Goal: Check status: Check status

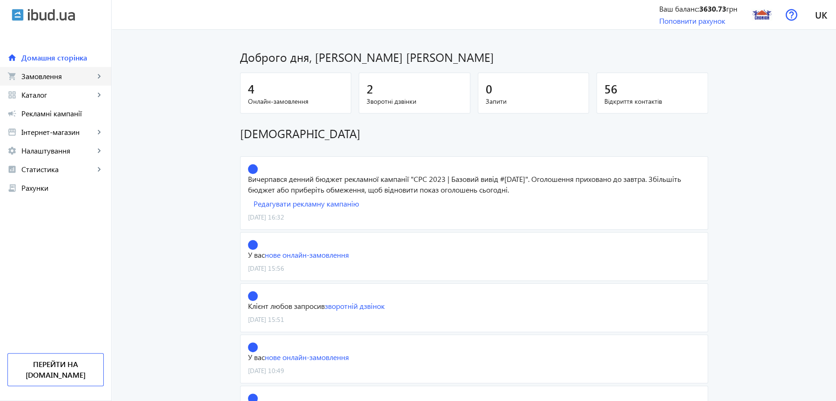
click at [46, 75] on span "Замовлення" at bounding box center [57, 76] width 73 height 9
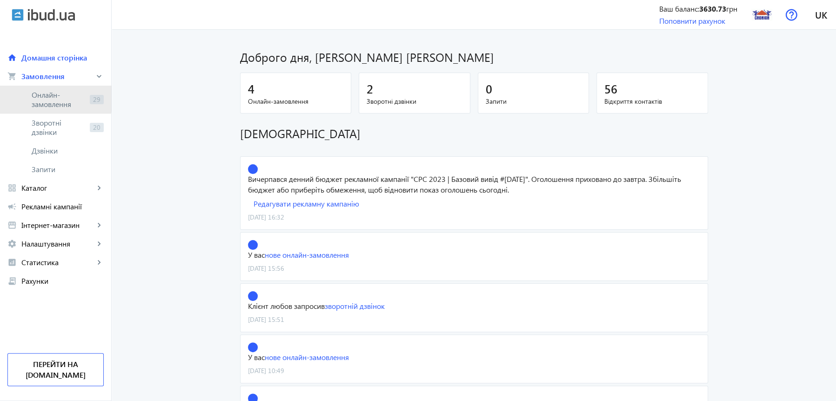
click at [46, 96] on span "Онлайн-замовлення" at bounding box center [59, 99] width 54 height 19
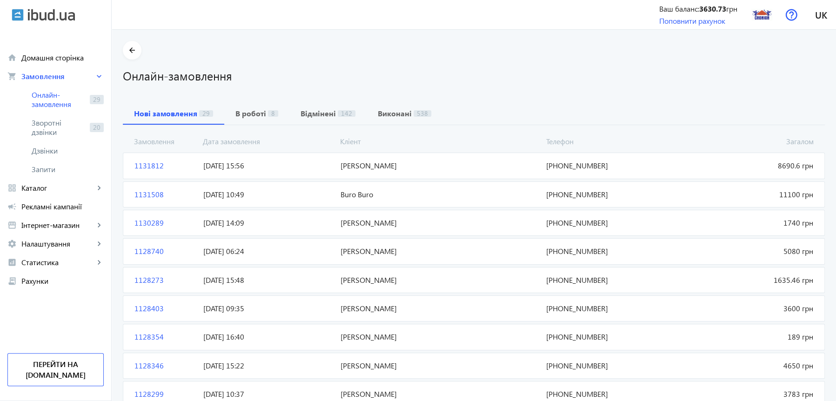
click at [143, 167] on span "1131812" at bounding box center [165, 166] width 69 height 10
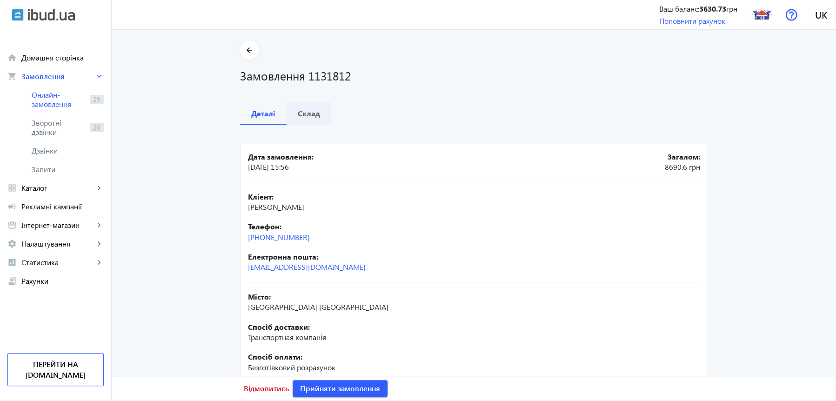
click at [306, 116] on b "Склад" at bounding box center [309, 113] width 22 height 7
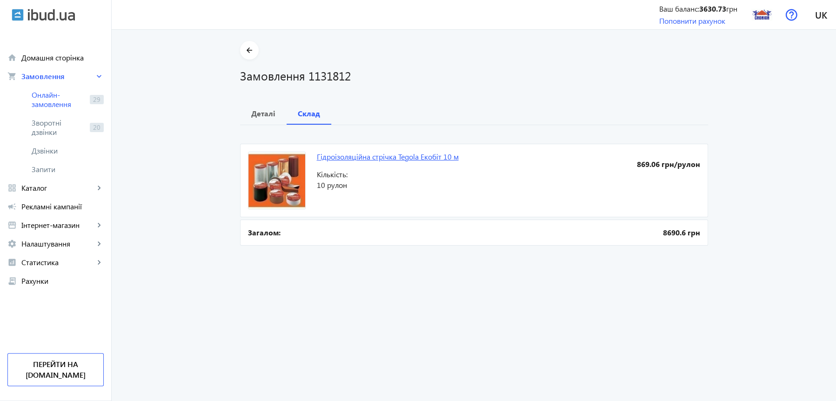
click at [346, 157] on link "Гідроізоляційна стрічка Tegola Екобіт 10 м" at bounding box center [388, 157] width 142 height 10
